Goal: Task Accomplishment & Management: Manage account settings

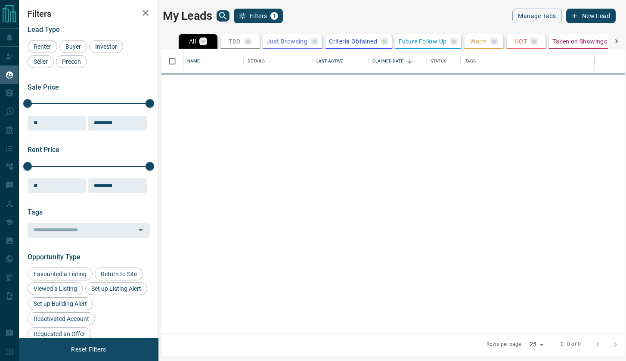
scroll to position [284, 464]
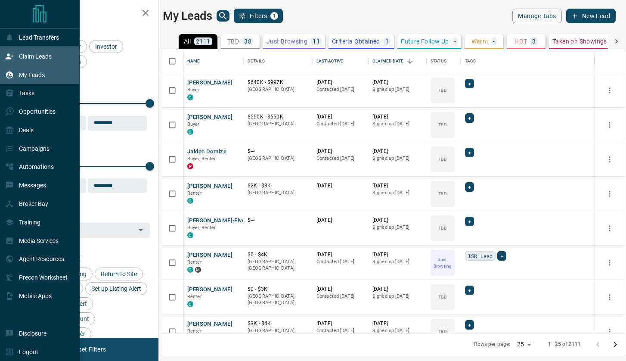
click at [31, 55] on p "Claim Leads" at bounding box center [35, 56] width 33 height 7
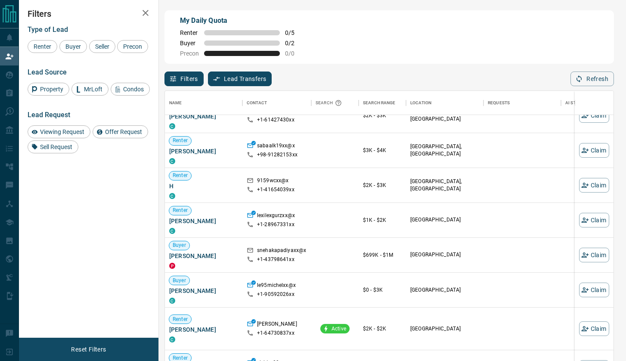
scroll to position [18, 0]
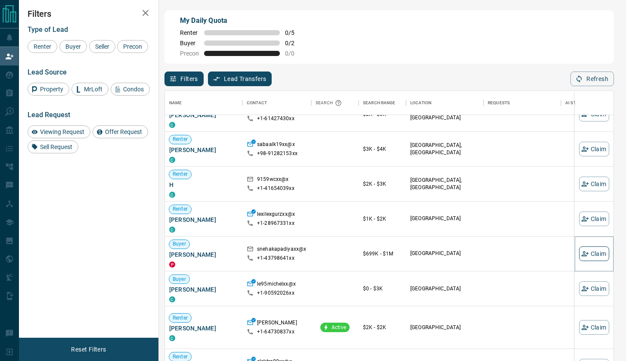
click at [599, 252] on button "Claim" at bounding box center [594, 253] width 30 height 15
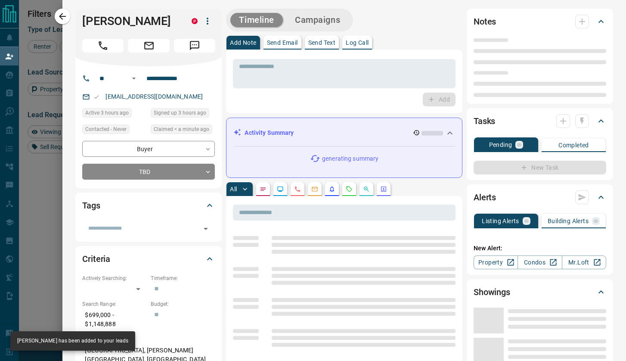
type input "**"
type input "**********"
type input "**"
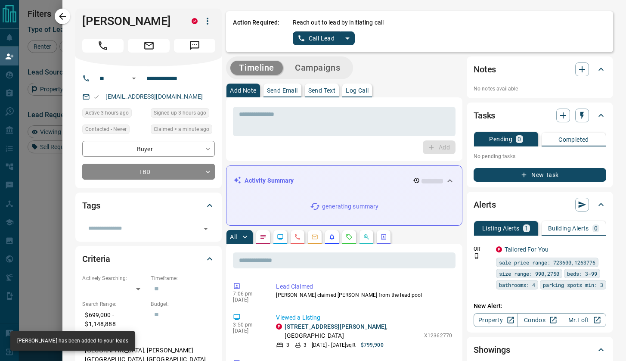
click at [314, 40] on button "Call Lead" at bounding box center [317, 38] width 48 height 14
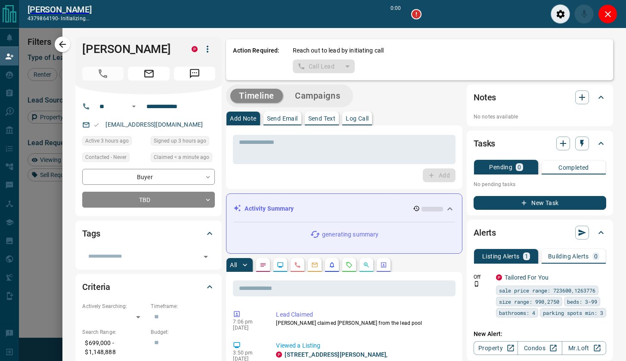
scroll to position [254, 449]
click at [604, 14] on icon "Close" at bounding box center [608, 14] width 10 height 10
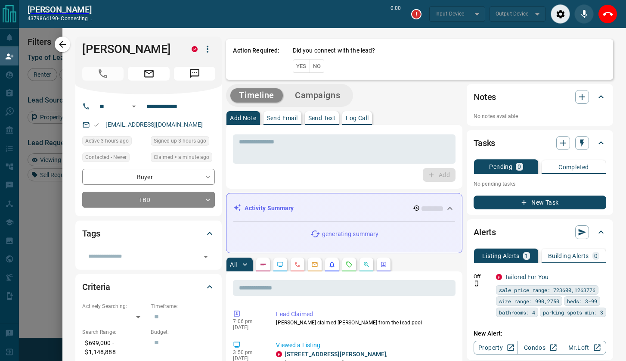
click at [604, 14] on icon "End Call" at bounding box center [608, 14] width 10 height 4
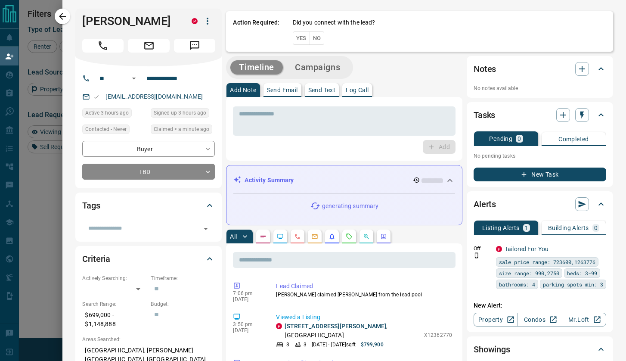
scroll to position [275, 449]
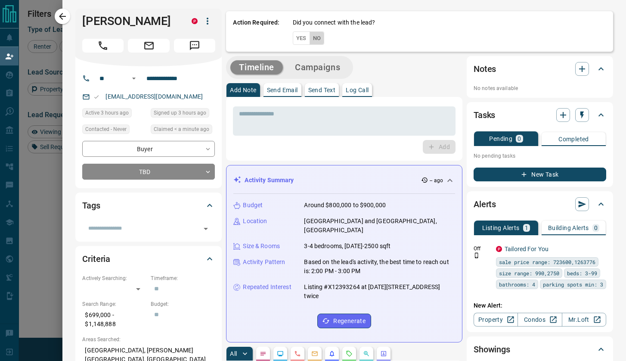
click at [317, 40] on button "No" at bounding box center [317, 37] width 15 height 13
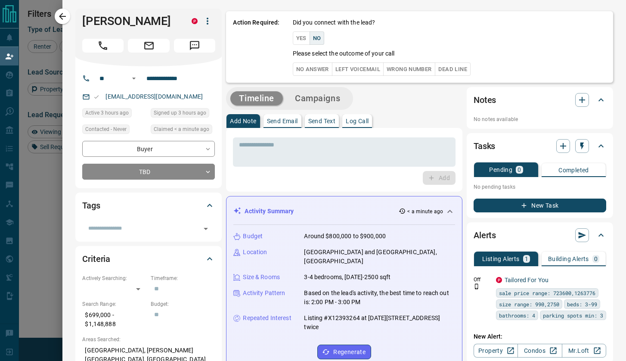
click at [317, 65] on button "No Answer" at bounding box center [313, 68] width 40 height 13
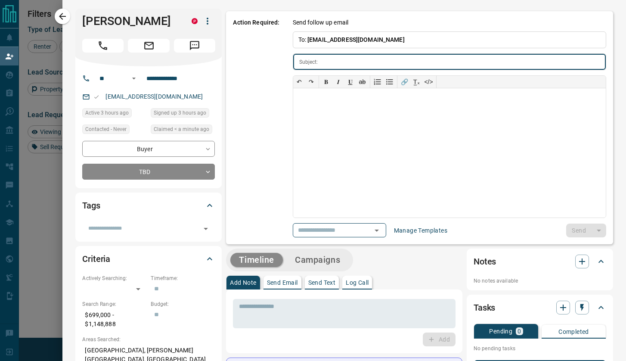
type input "**********"
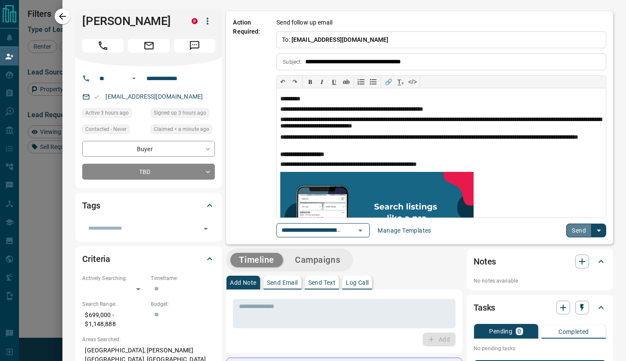
click at [569, 225] on button "Send" at bounding box center [578, 231] width 25 height 14
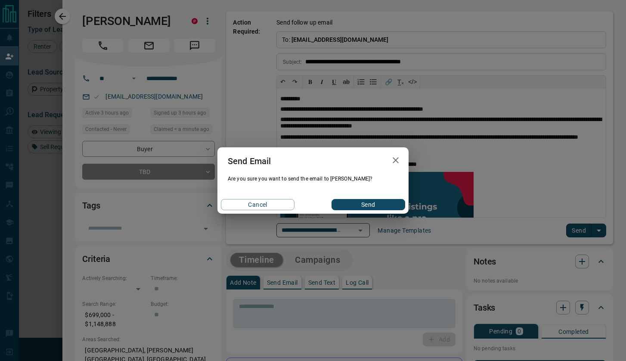
click at [363, 207] on button "Send" at bounding box center [369, 204] width 74 height 11
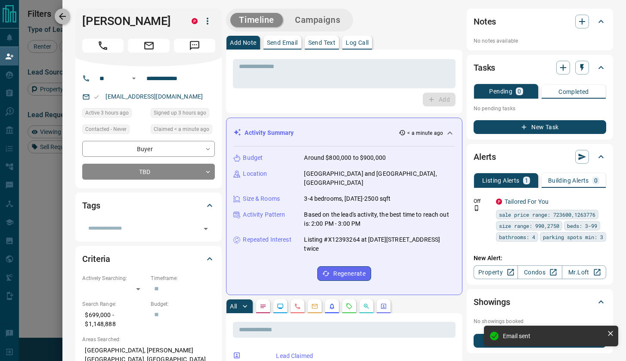
click at [65, 14] on icon "button" at bounding box center [62, 16] width 10 height 10
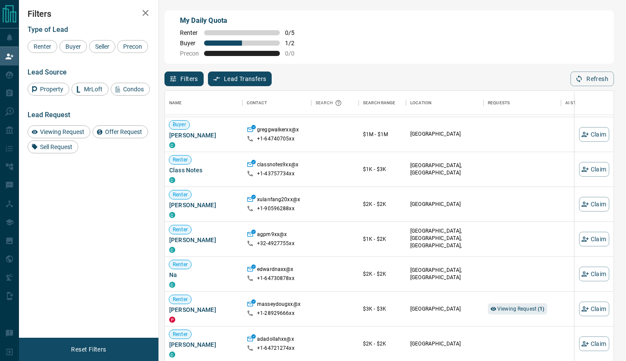
scroll to position [390, 0]
click at [504, 308] on span "Viewing Request ( 1 )" at bounding box center [521, 308] width 47 height 6
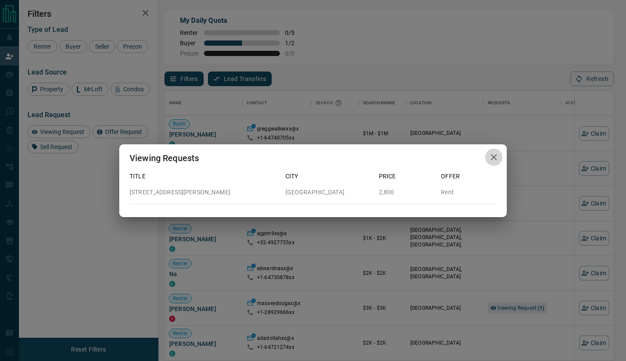
click at [493, 157] on icon "button" at bounding box center [494, 157] width 10 height 10
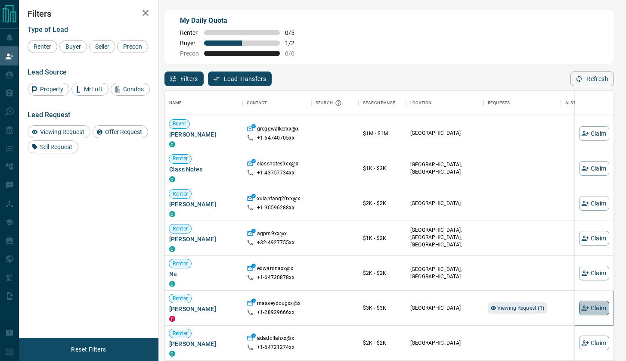
click at [592, 305] on button "Claim" at bounding box center [594, 308] width 30 height 15
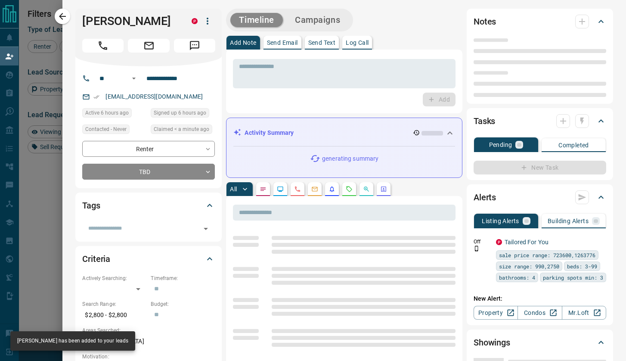
type input "**"
type input "**********"
type input "**"
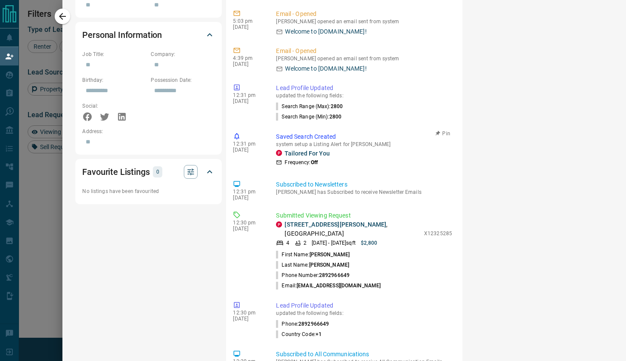
scroll to position [493, 0]
click at [435, 229] on p "X12325285" at bounding box center [438, 233] width 28 height 8
copy p "X12325285"
click at [51, 185] on div at bounding box center [313, 180] width 626 height 361
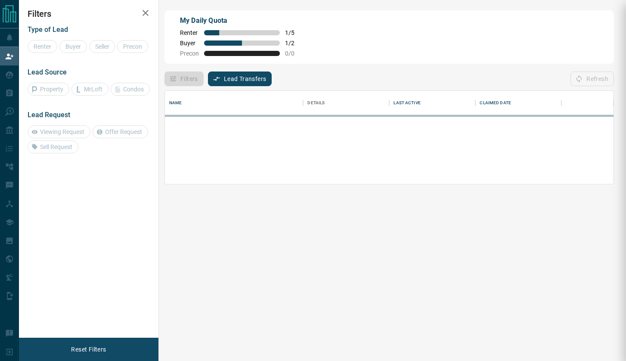
scroll to position [59, 449]
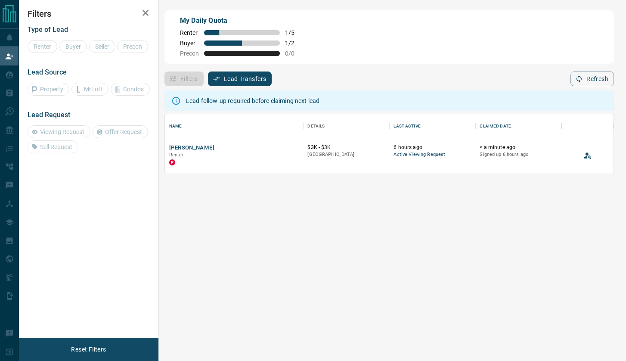
click at [411, 87] on div "Lead follow-up required before claiming next lead Name Details Last Active Clai…" at bounding box center [390, 226] width 450 height 280
click at [589, 156] on icon "View Lead" at bounding box center [587, 157] width 7 height 3
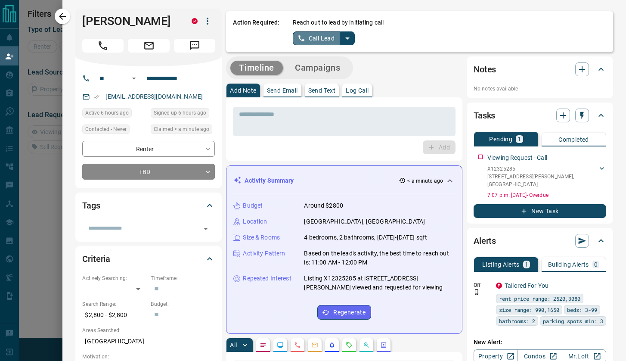
click at [316, 36] on button "Call Lead" at bounding box center [317, 38] width 48 height 14
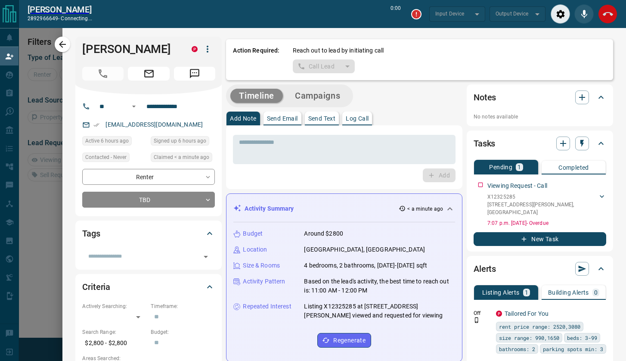
click at [608, 19] on icon "End Call" at bounding box center [608, 14] width 10 height 10
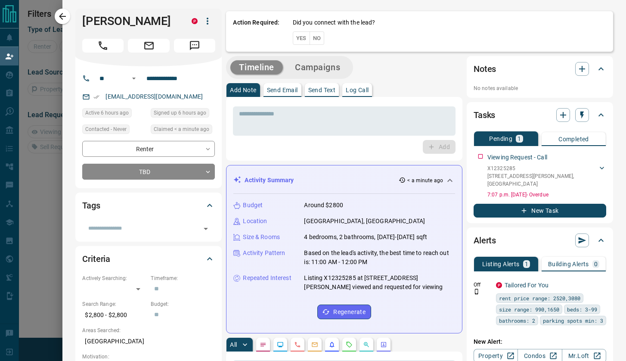
click at [318, 38] on button "No" at bounding box center [317, 37] width 15 height 13
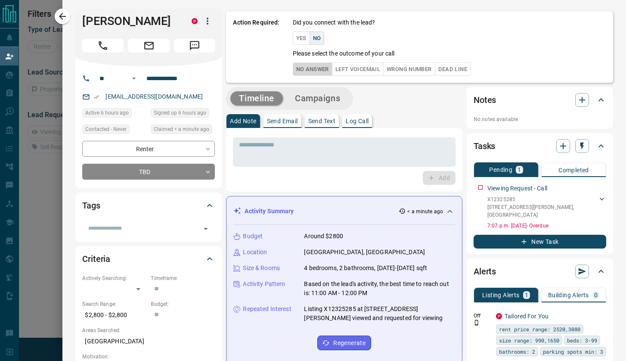
click at [315, 66] on button "No Answer" at bounding box center [313, 68] width 40 height 13
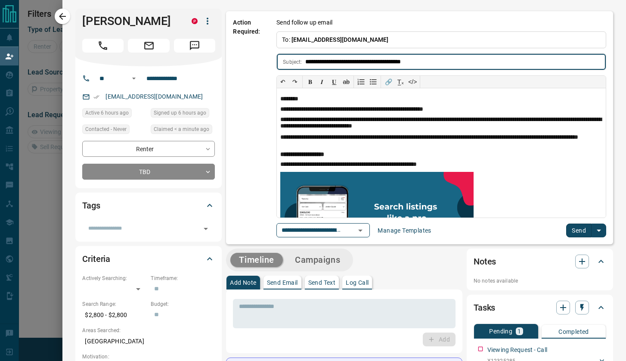
click at [580, 233] on button "Send" at bounding box center [578, 231] width 25 height 14
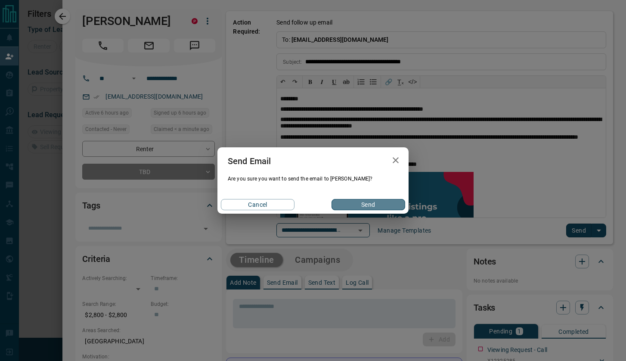
click at [376, 205] on button "Send" at bounding box center [369, 204] width 74 height 11
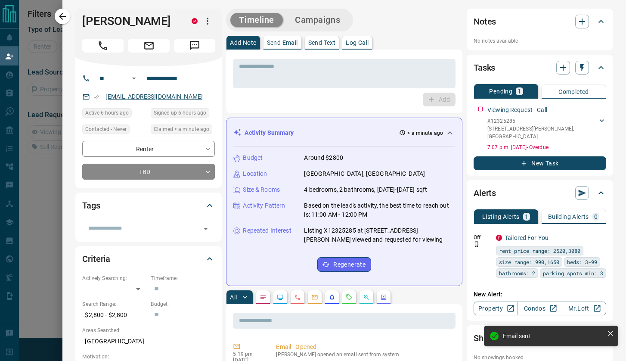
click at [132, 96] on link "[EMAIL_ADDRESS][DOMAIN_NAME]" at bounding box center [154, 96] width 97 height 7
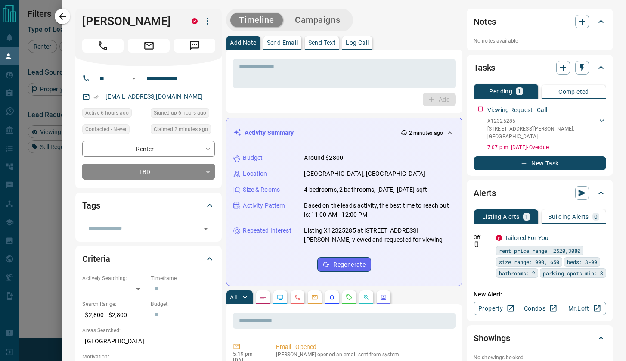
scroll to position [0, 0]
click at [65, 16] on icon "button" at bounding box center [62, 16] width 10 height 10
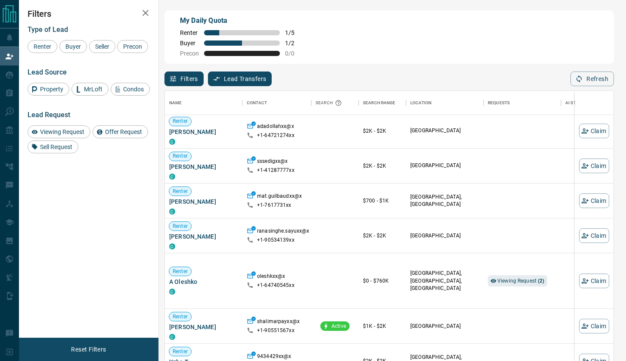
scroll to position [603, 0]
click at [503, 280] on span "Viewing Request ( 2 )" at bounding box center [521, 280] width 47 height 6
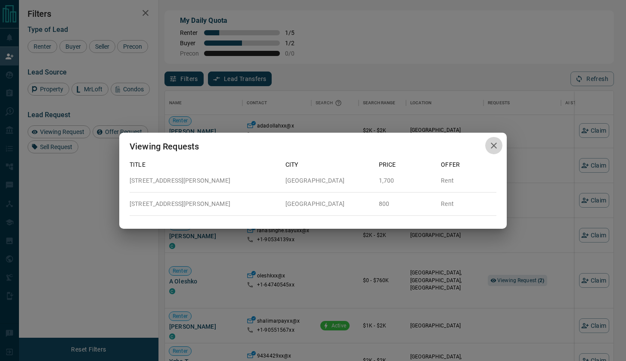
click at [493, 146] on icon "button" at bounding box center [494, 145] width 10 height 10
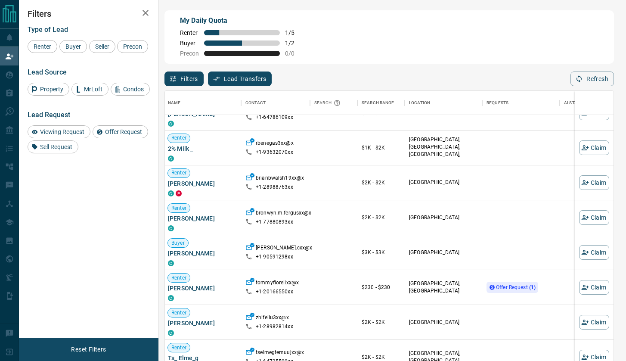
scroll to position [1374, 1]
click at [502, 289] on span "Offer Request ( 1 )" at bounding box center [516, 287] width 40 height 6
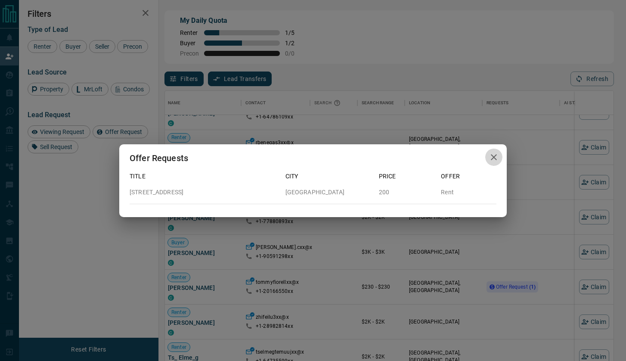
click at [495, 156] on icon "button" at bounding box center [494, 157] width 10 height 10
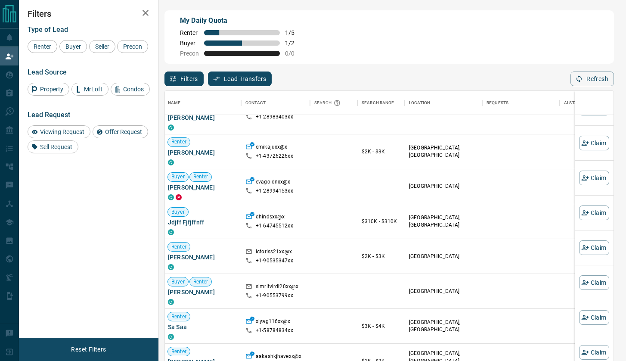
scroll to position [3035, 1]
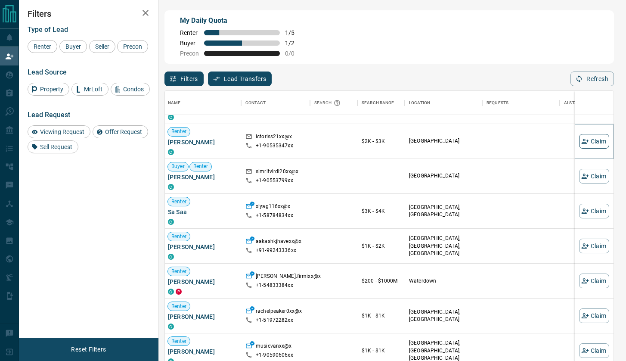
click at [593, 141] on button "Claim" at bounding box center [594, 141] width 30 height 15
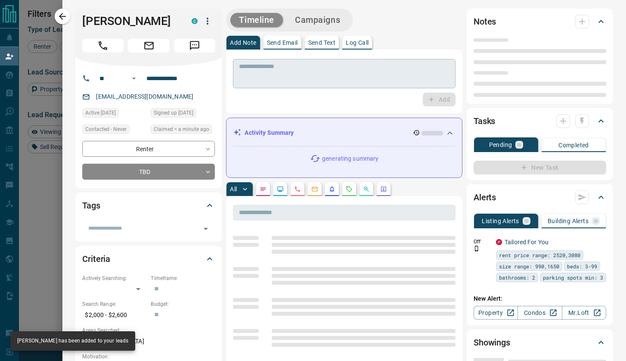
type input "**"
type input "**********"
type input "**"
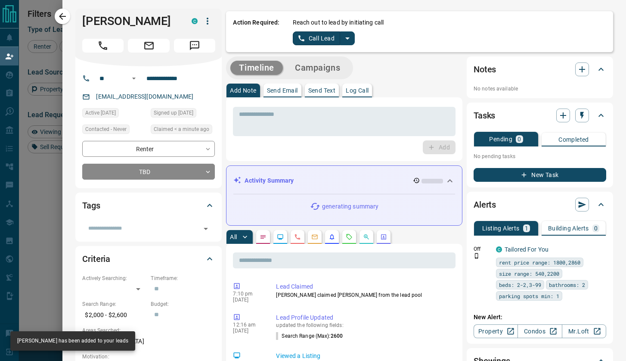
click at [311, 42] on button "Call Lead" at bounding box center [317, 38] width 48 height 14
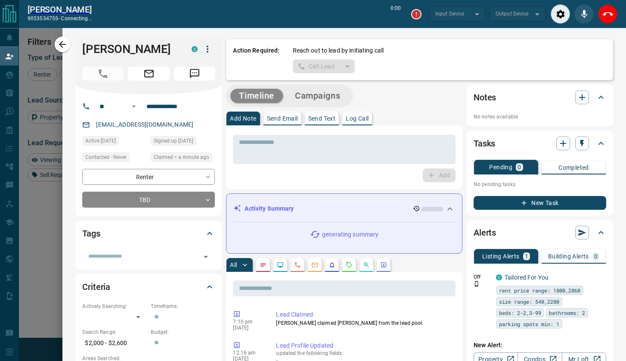
scroll to position [254, 449]
click at [608, 19] on icon "End Call" at bounding box center [608, 14] width 10 height 10
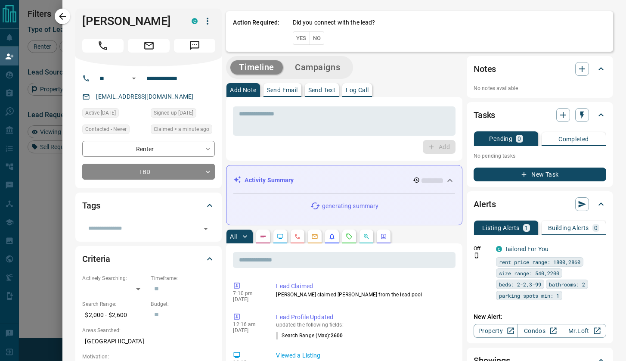
scroll to position [275, 449]
click at [300, 36] on button "Yes" at bounding box center [301, 37] width 17 height 13
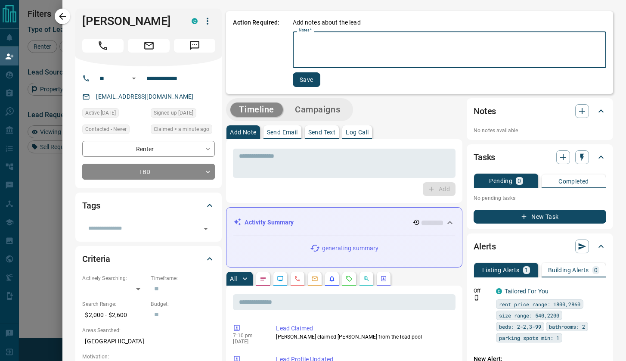
click at [310, 44] on textarea "Notes   *" at bounding box center [450, 49] width 302 height 29
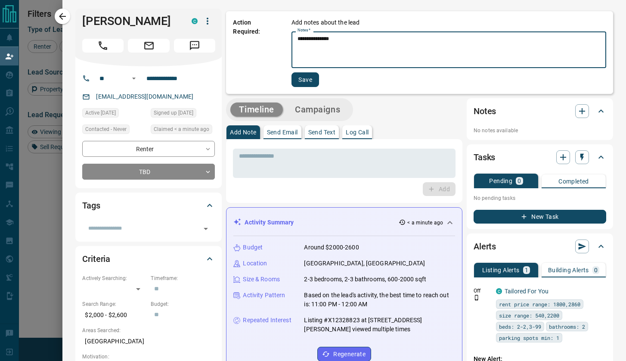
type textarea "**********"
click at [305, 78] on button "Save" at bounding box center [306, 79] width 28 height 15
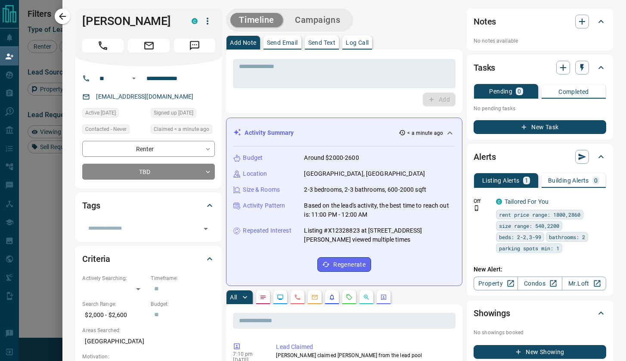
scroll to position [0, 0]
click at [280, 44] on p "Send Email" at bounding box center [282, 43] width 31 height 6
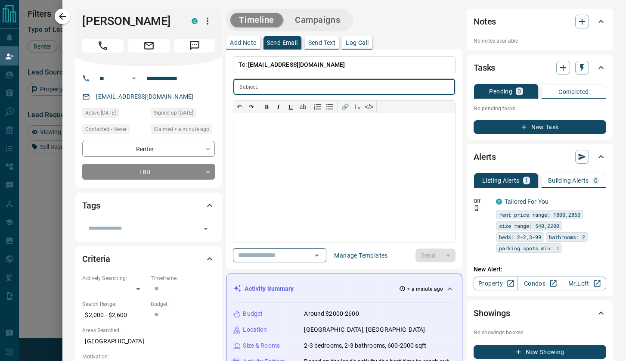
click at [274, 89] on input "text" at bounding box center [358, 87] width 193 height 16
type input "*"
click at [290, 261] on div "​" at bounding box center [279, 255] width 93 height 14
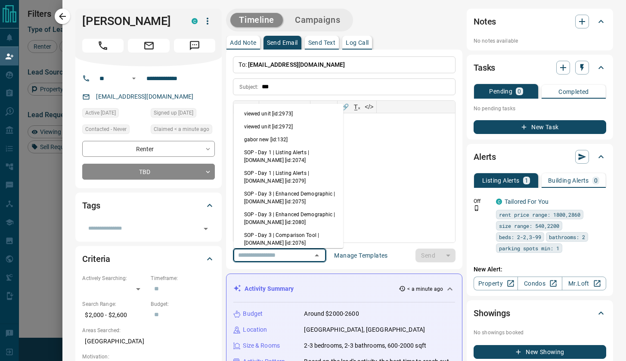
click at [275, 173] on li "SOP - Day 1 | Listing Alerts | [DOMAIN_NAME] [id:2079]" at bounding box center [289, 177] width 110 height 21
type input "**********"
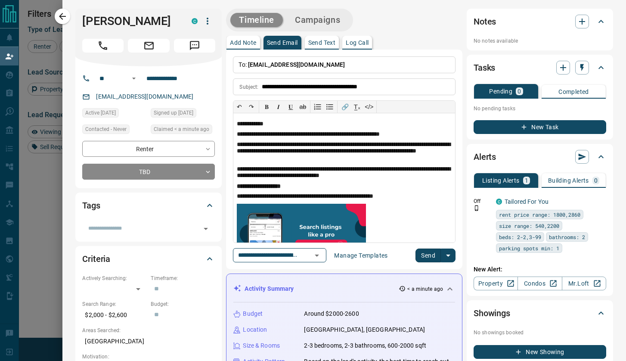
click at [427, 253] on button "Send" at bounding box center [428, 256] width 25 height 14
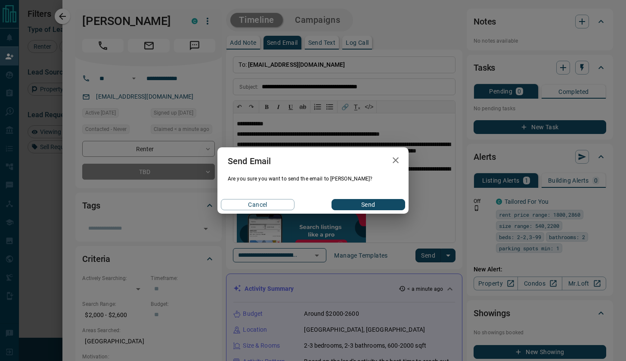
click at [383, 205] on button "Send" at bounding box center [369, 204] width 74 height 11
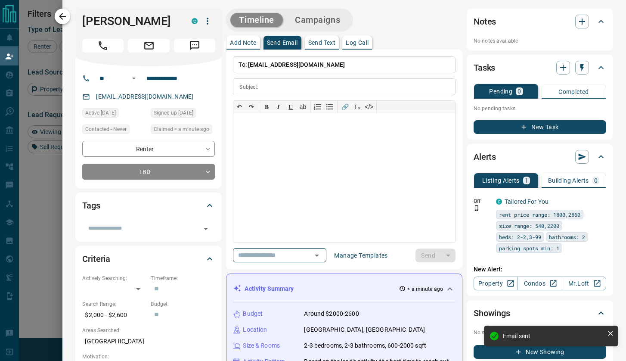
click at [66, 17] on icon "button" at bounding box center [62, 16] width 10 height 10
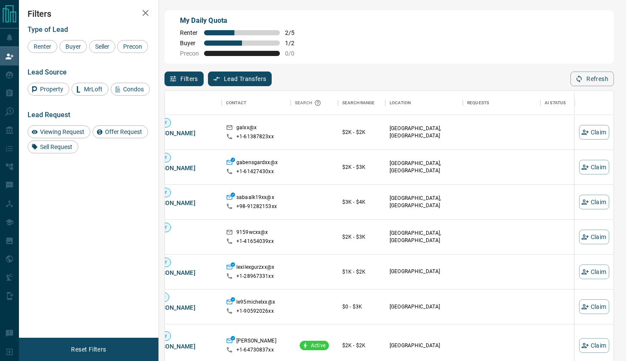
scroll to position [0, 21]
click at [145, 12] on icon "button" at bounding box center [145, 13] width 10 height 10
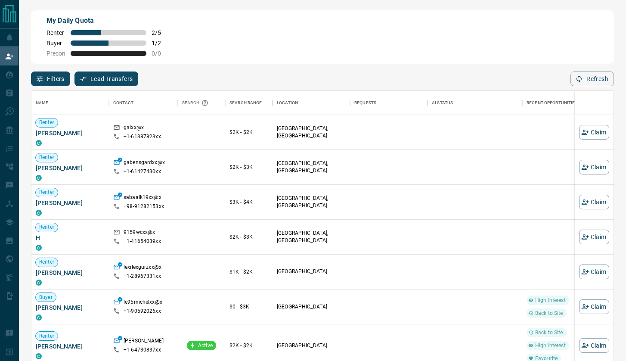
scroll to position [0, 0]
click at [596, 132] on button "Claim" at bounding box center [594, 132] width 30 height 15
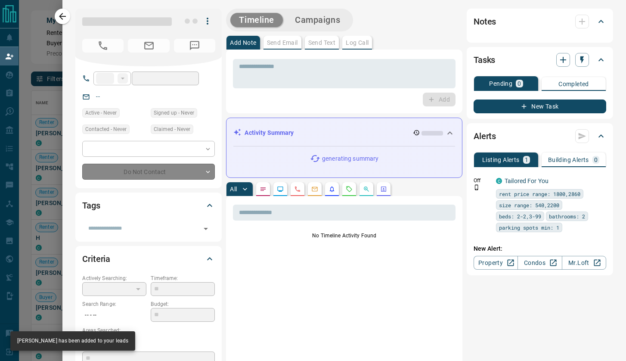
type input "**"
type input "**********"
type input "**"
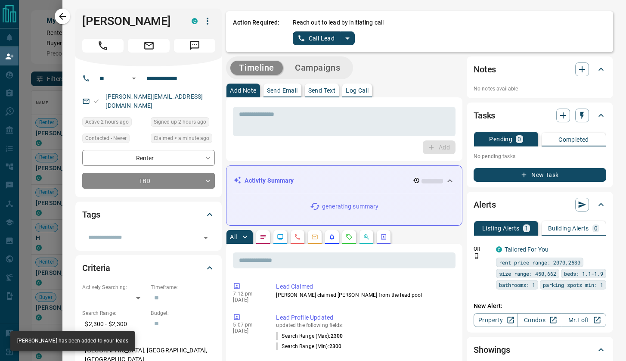
click at [314, 38] on button "Call Lead" at bounding box center [317, 38] width 48 height 14
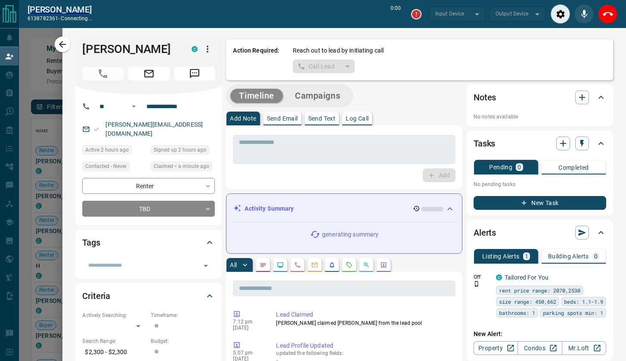
scroll to position [254, 582]
click at [607, 16] on icon "End Call" at bounding box center [608, 14] width 10 height 10
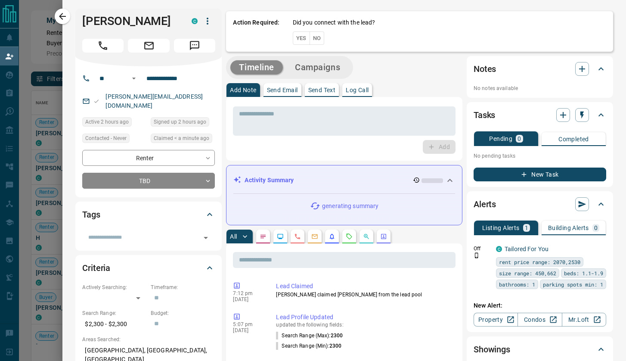
scroll to position [275, 582]
click at [312, 39] on button "No" at bounding box center [317, 37] width 15 height 13
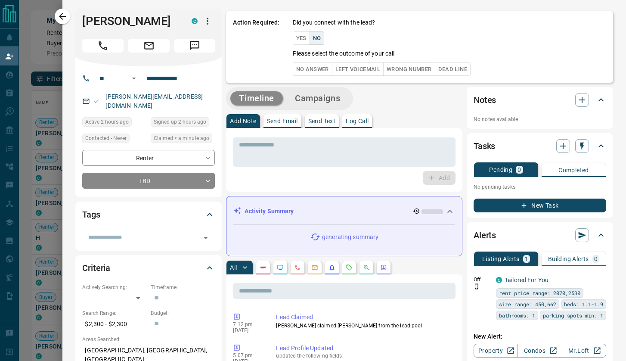
click at [314, 69] on button "No Answer" at bounding box center [313, 68] width 40 height 13
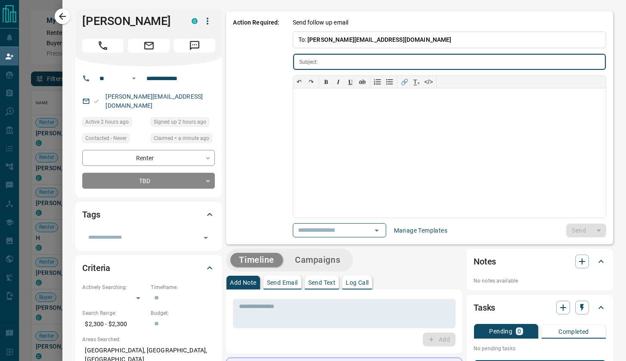
type input "**********"
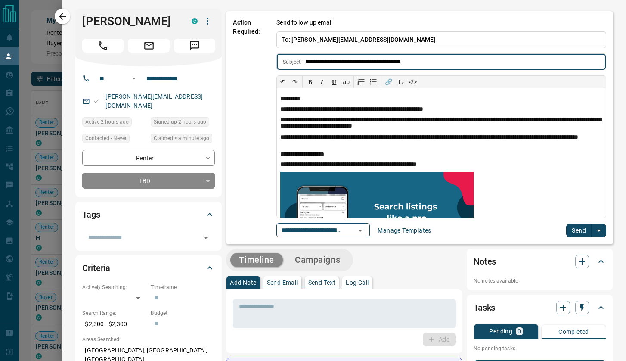
click at [582, 227] on button "Send" at bounding box center [578, 231] width 25 height 14
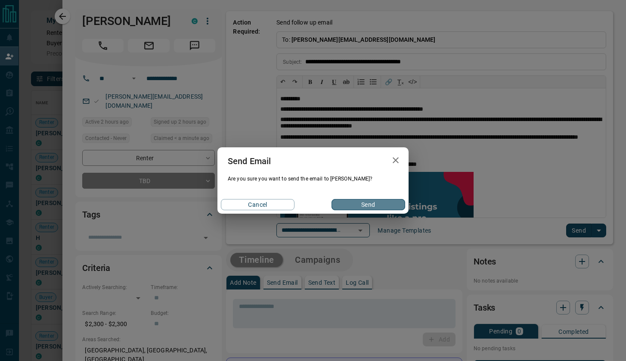
click at [373, 205] on button "Send" at bounding box center [369, 204] width 74 height 11
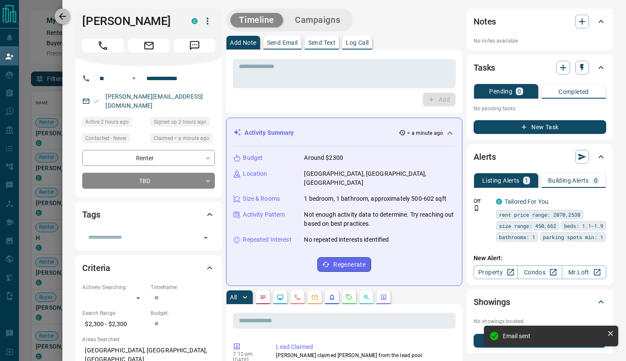
click at [65, 17] on icon "button" at bounding box center [62, 16] width 10 height 10
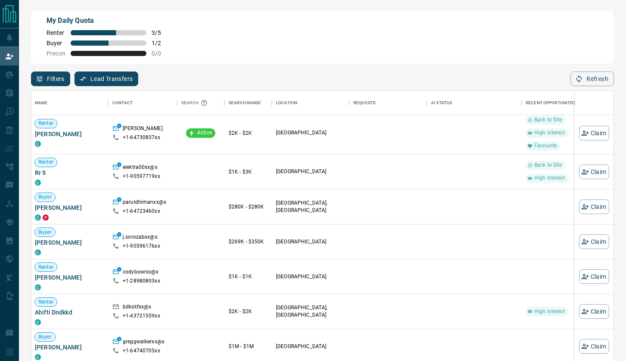
scroll to position [179, 1]
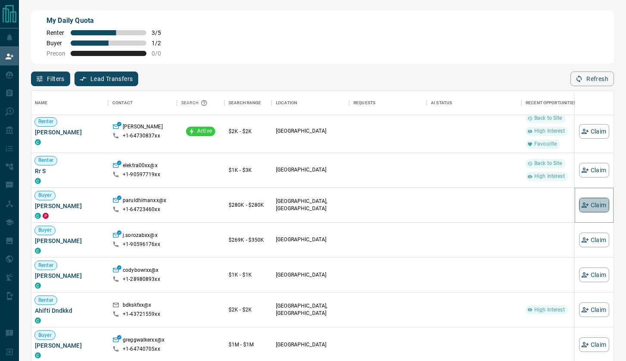
click at [594, 206] on button "Claim" at bounding box center [594, 205] width 30 height 15
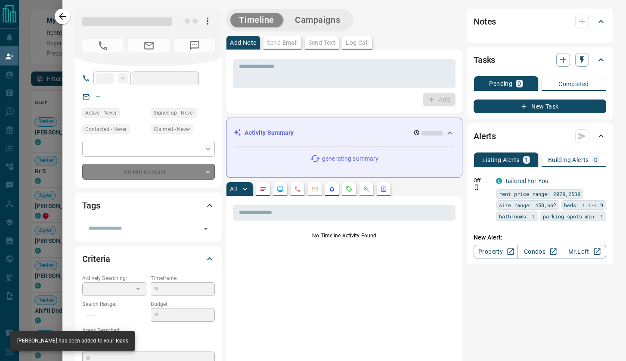
type input "**"
type input "**********"
type input "**"
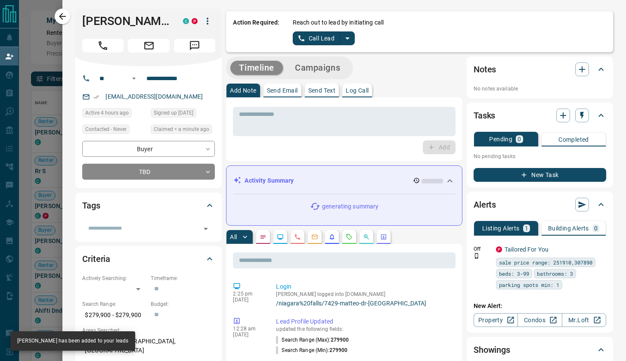
click at [320, 38] on button "Call Lead" at bounding box center [317, 38] width 48 height 14
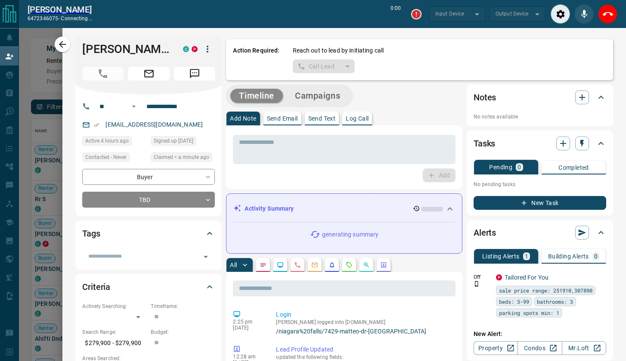
scroll to position [254, 582]
click at [607, 15] on icon "End Call" at bounding box center [608, 14] width 10 height 10
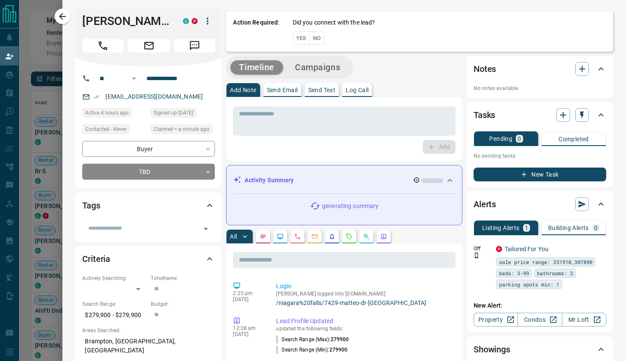
scroll to position [275, 582]
click at [318, 39] on button "No" at bounding box center [317, 37] width 15 height 13
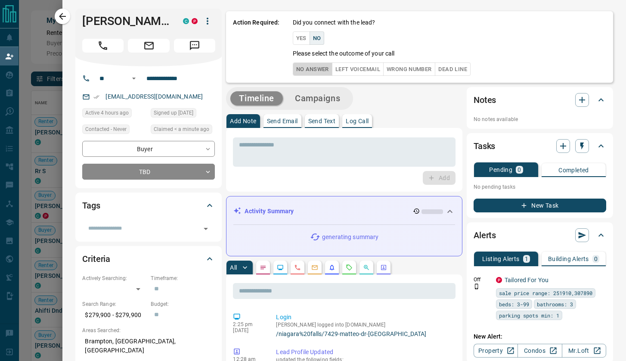
click at [316, 67] on button "No Answer" at bounding box center [313, 68] width 40 height 13
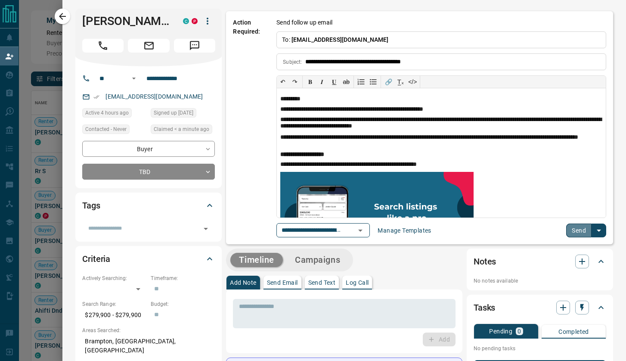
click at [575, 228] on button "Send" at bounding box center [578, 231] width 25 height 14
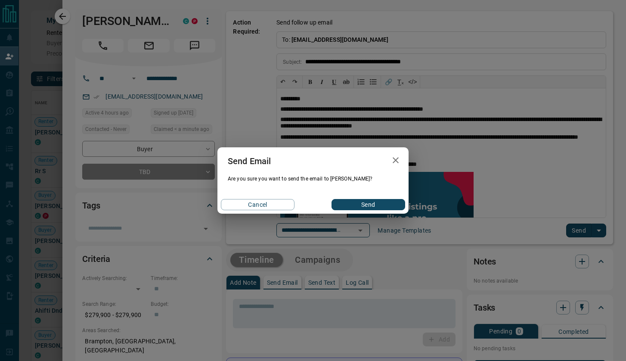
click at [364, 204] on button "Send" at bounding box center [369, 204] width 74 height 11
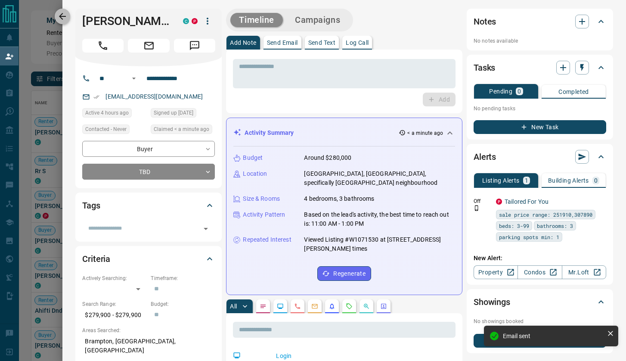
click at [66, 18] on icon "button" at bounding box center [62, 16] width 10 height 10
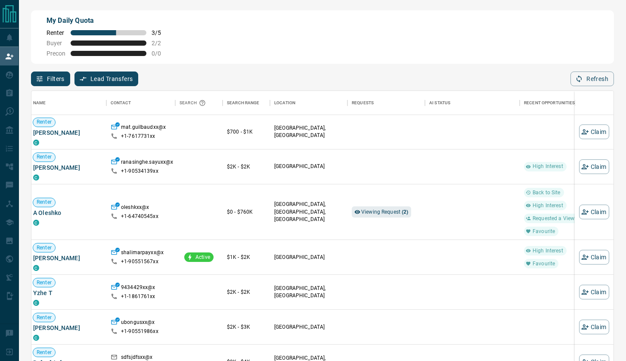
scroll to position [603, 3]
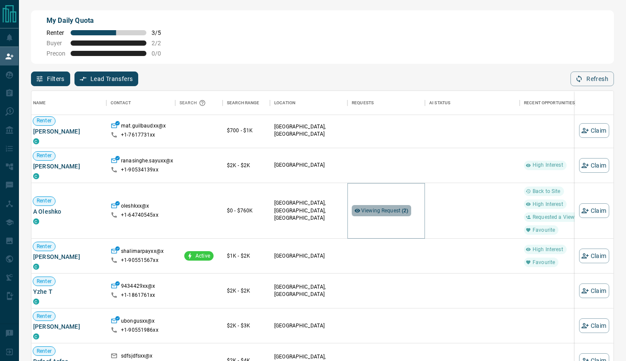
click at [378, 208] on span "Viewing Request ( 2 )" at bounding box center [384, 211] width 47 height 6
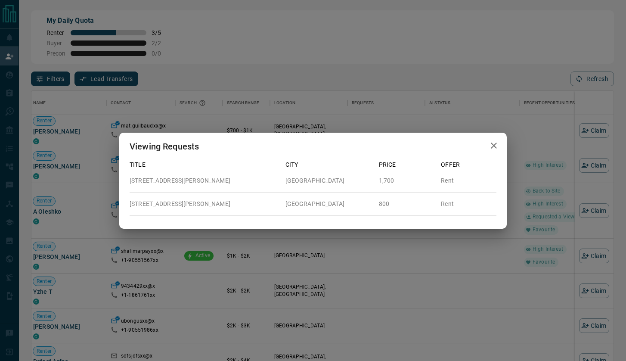
click at [496, 144] on icon "button" at bounding box center [494, 145] width 10 height 10
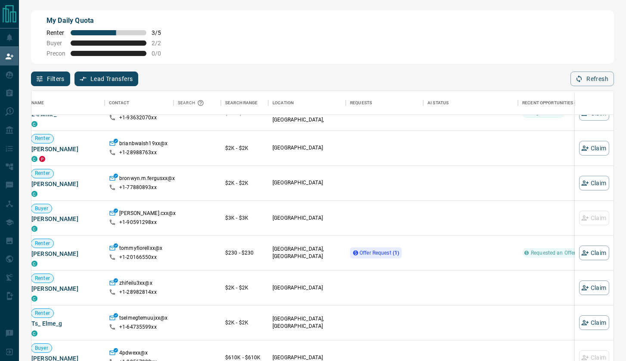
scroll to position [1339, 4]
click at [367, 253] on span "Offer Request ( 1 )" at bounding box center [380, 252] width 40 height 6
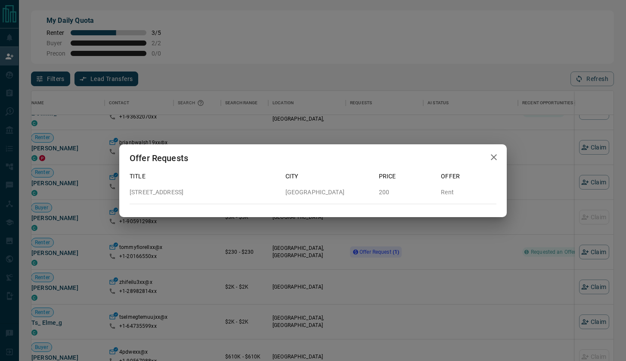
click at [494, 156] on icon "button" at bounding box center [494, 157] width 10 height 10
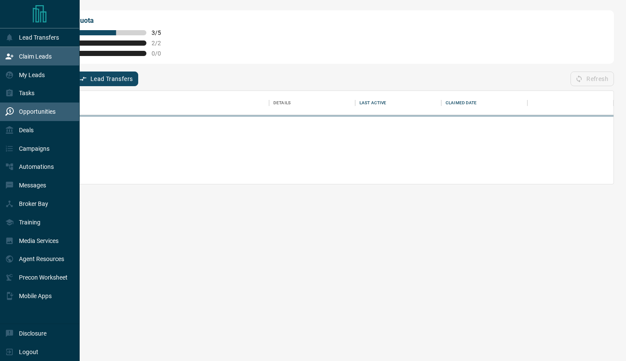
scroll to position [0, 0]
